Goal: Transaction & Acquisition: Book appointment/travel/reservation

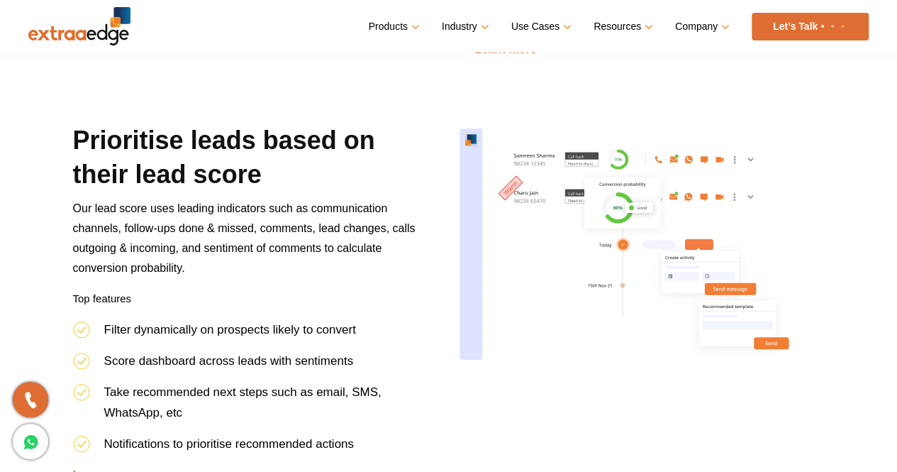
scroll to position [1669, 0]
click at [795, 26] on link "Let’s Talk" at bounding box center [810, 27] width 117 height 28
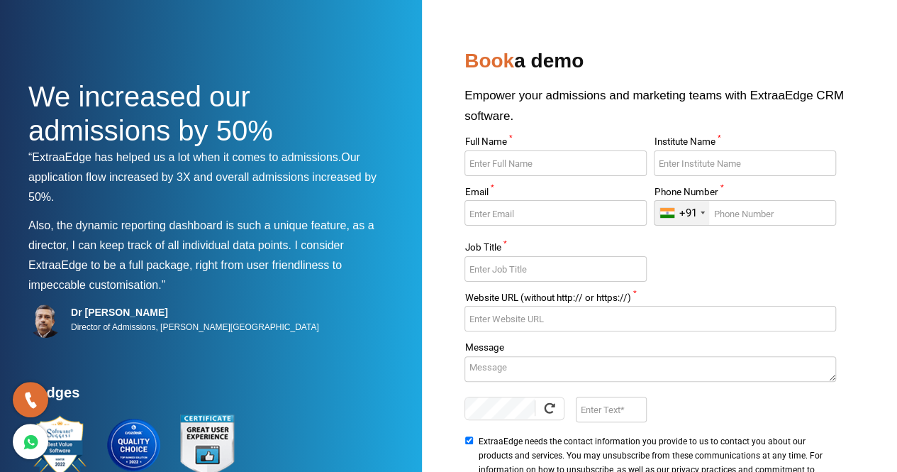
scroll to position [20, 0]
click at [512, 153] on input "Full Name *" at bounding box center [556, 163] width 182 height 26
type input "Dhiraj"
click at [689, 162] on input "Institute Name *" at bounding box center [745, 163] width 182 height 26
type input "S"
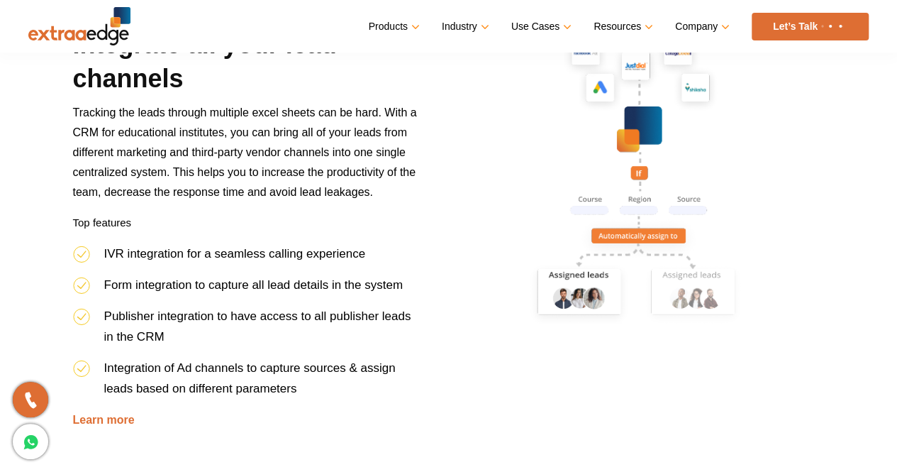
scroll to position [795, 0]
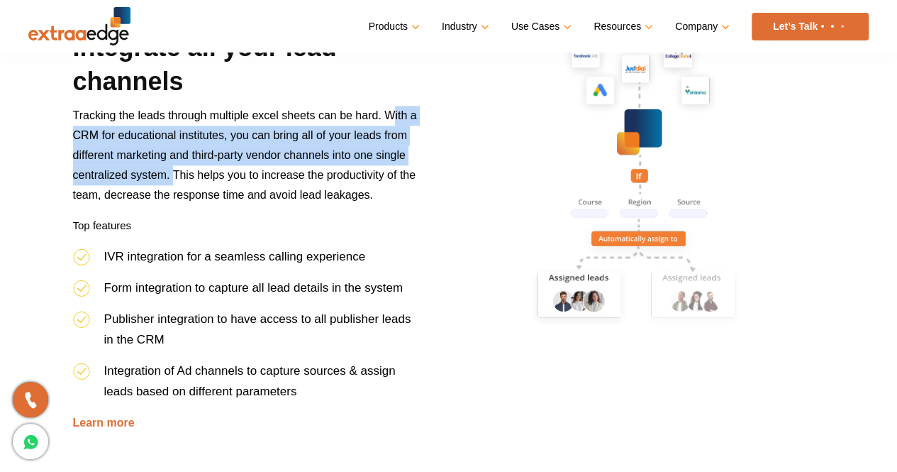
drag, startPoint x: 390, startPoint y: 113, endPoint x: 173, endPoint y: 177, distance: 226.3
click at [173, 177] on p "Tracking the leads through multiple excel sheets can be hard. With a CRM for ed…" at bounding box center [248, 161] width 350 height 110
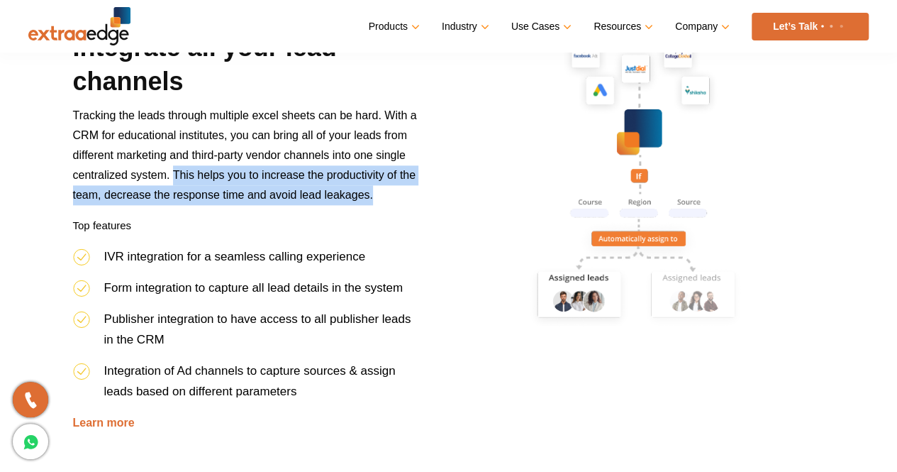
drag, startPoint x: 173, startPoint y: 177, endPoint x: 390, endPoint y: 206, distance: 219.0
click at [390, 206] on p "Tracking the leads through multiple excel sheets can be hard. With a CRM for ed…" at bounding box center [248, 161] width 350 height 110
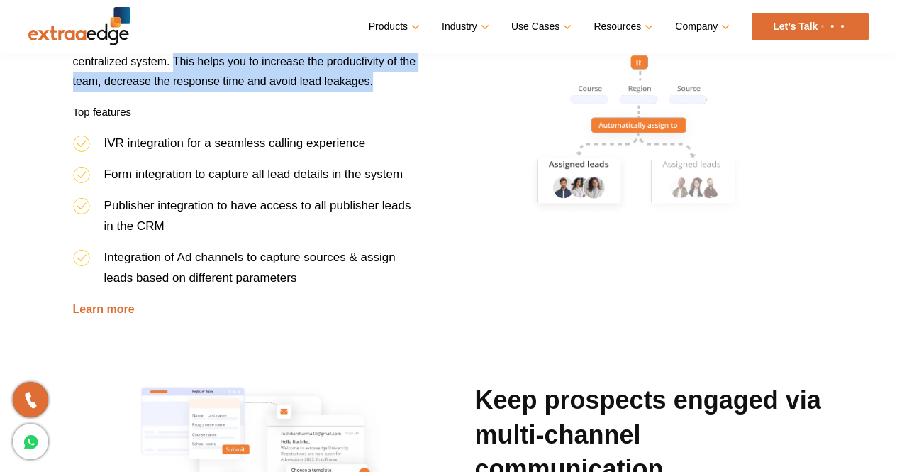
scroll to position [907, 0]
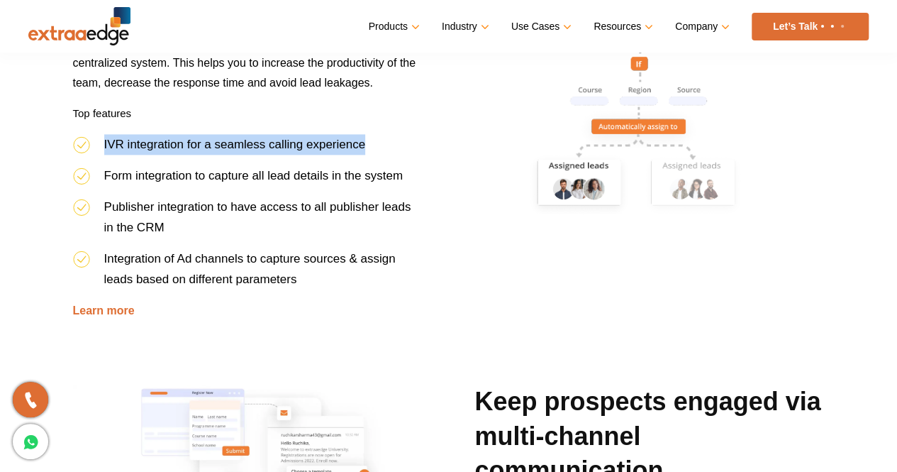
drag, startPoint x: 105, startPoint y: 144, endPoint x: 374, endPoint y: 151, distance: 269.0
click at [374, 151] on li "IVR integration for a seamless calling experience" at bounding box center [248, 149] width 350 height 31
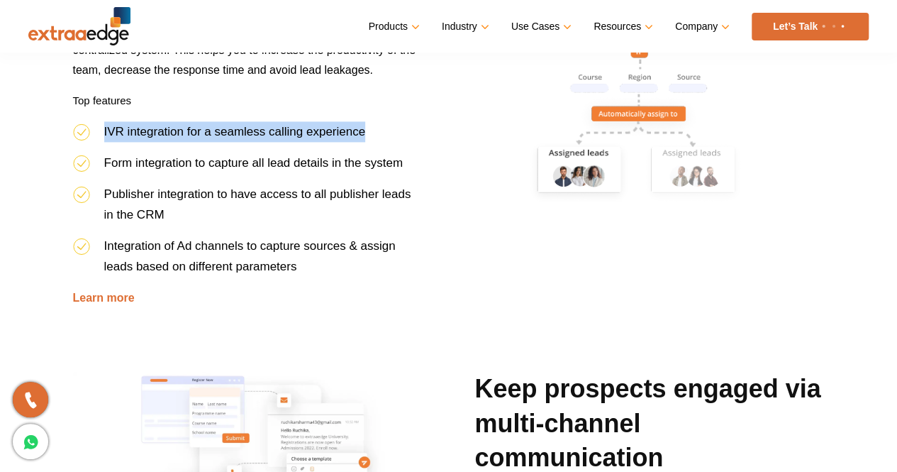
scroll to position [924, 0]
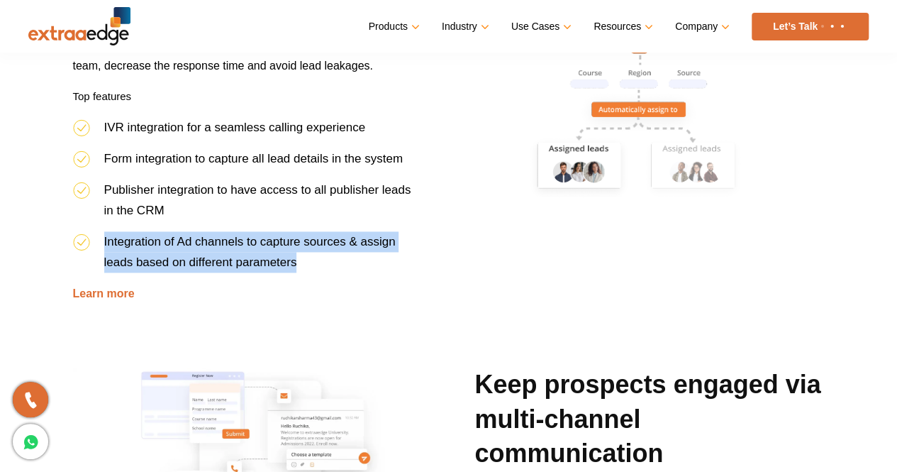
drag, startPoint x: 101, startPoint y: 239, endPoint x: 310, endPoint y: 263, distance: 210.7
click at [310, 263] on li "Integration of Ad channels to capture sources & assign leads based on different…" at bounding box center [248, 257] width 350 height 52
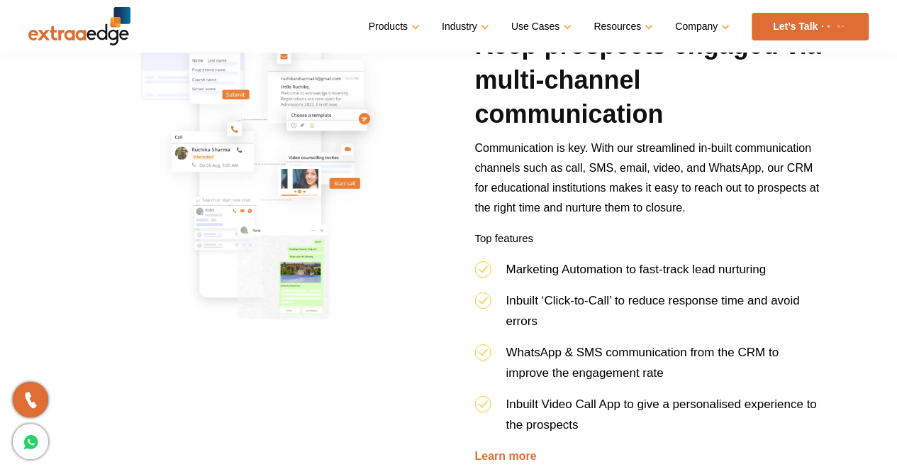
scroll to position [1341, 0]
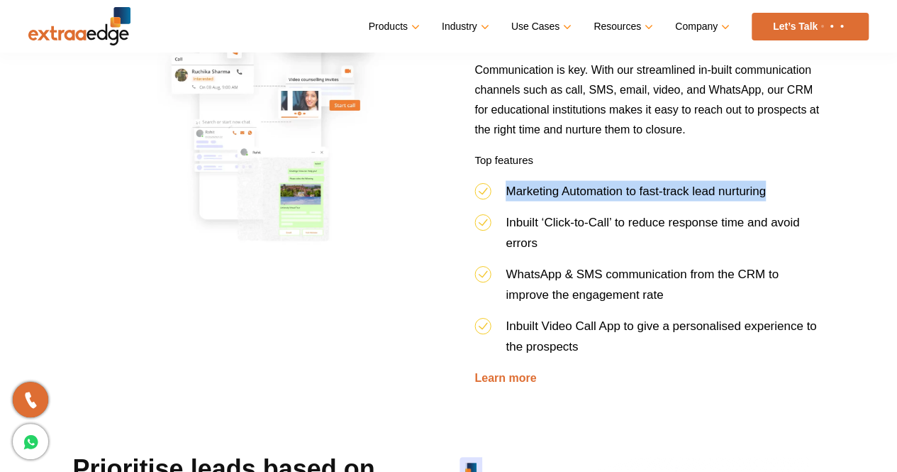
drag, startPoint x: 501, startPoint y: 197, endPoint x: 775, endPoint y: 190, distance: 273.9
click at [775, 190] on li "Marketing Automation to fast-track lead nurturing" at bounding box center [650, 195] width 350 height 31
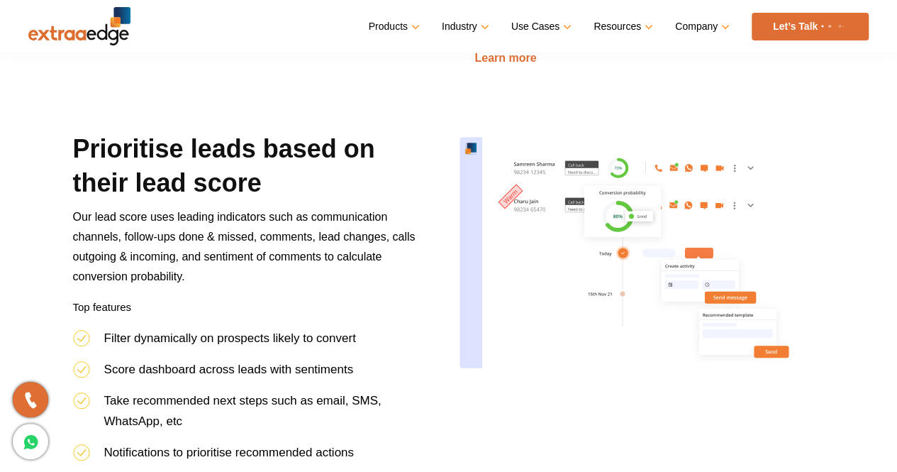
scroll to position [1660, 0]
click at [624, 204] on img at bounding box center [642, 256] width 365 height 248
click at [630, 201] on img at bounding box center [642, 256] width 365 height 248
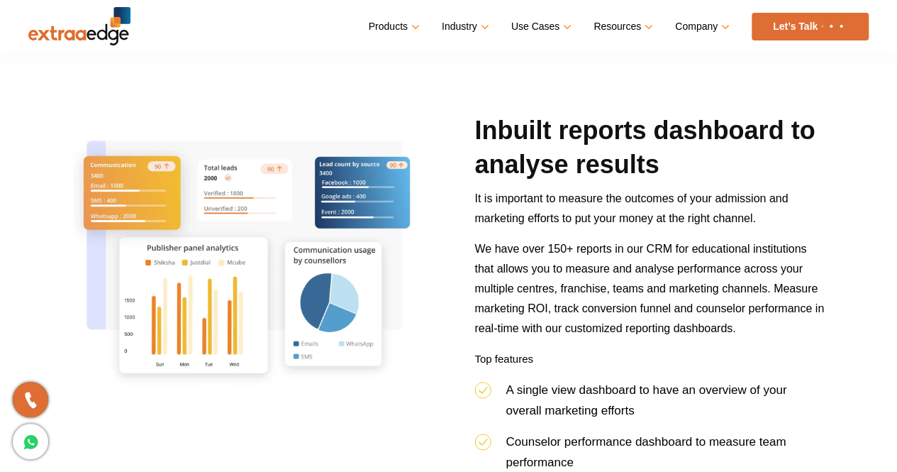
scroll to position [2104, 0]
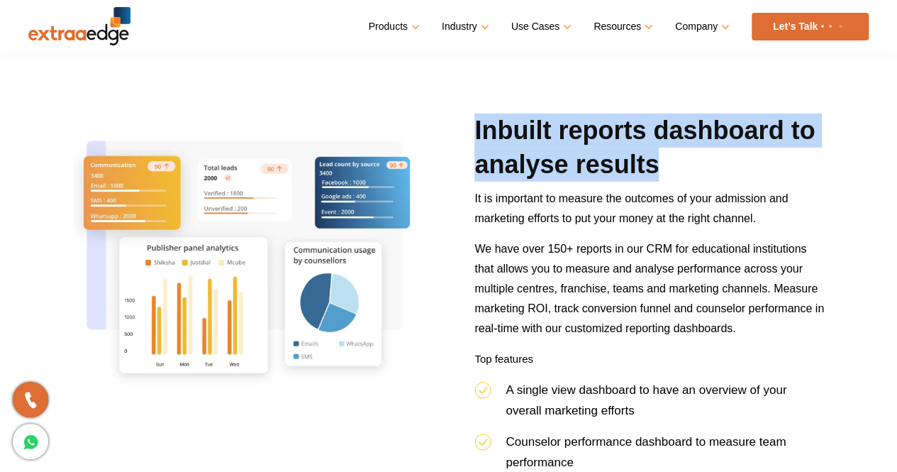
drag, startPoint x: 464, startPoint y: 126, endPoint x: 682, endPoint y: 173, distance: 223.5
click at [682, 173] on div "Inbuilt reports dashboard to analyse results It is important to measure the out…" at bounding box center [649, 361] width 371 height 494
